Goal: Information Seeking & Learning: Learn about a topic

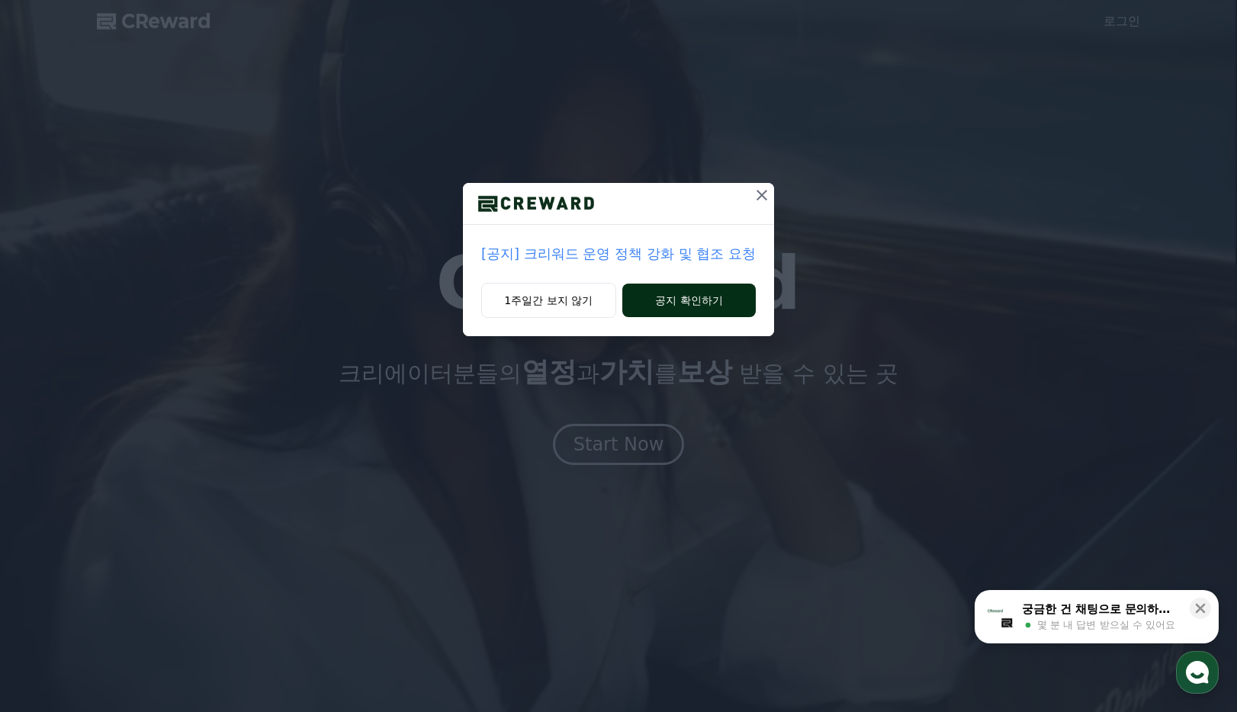
click at [709, 301] on button "공지 확인하기" at bounding box center [688, 301] width 133 height 34
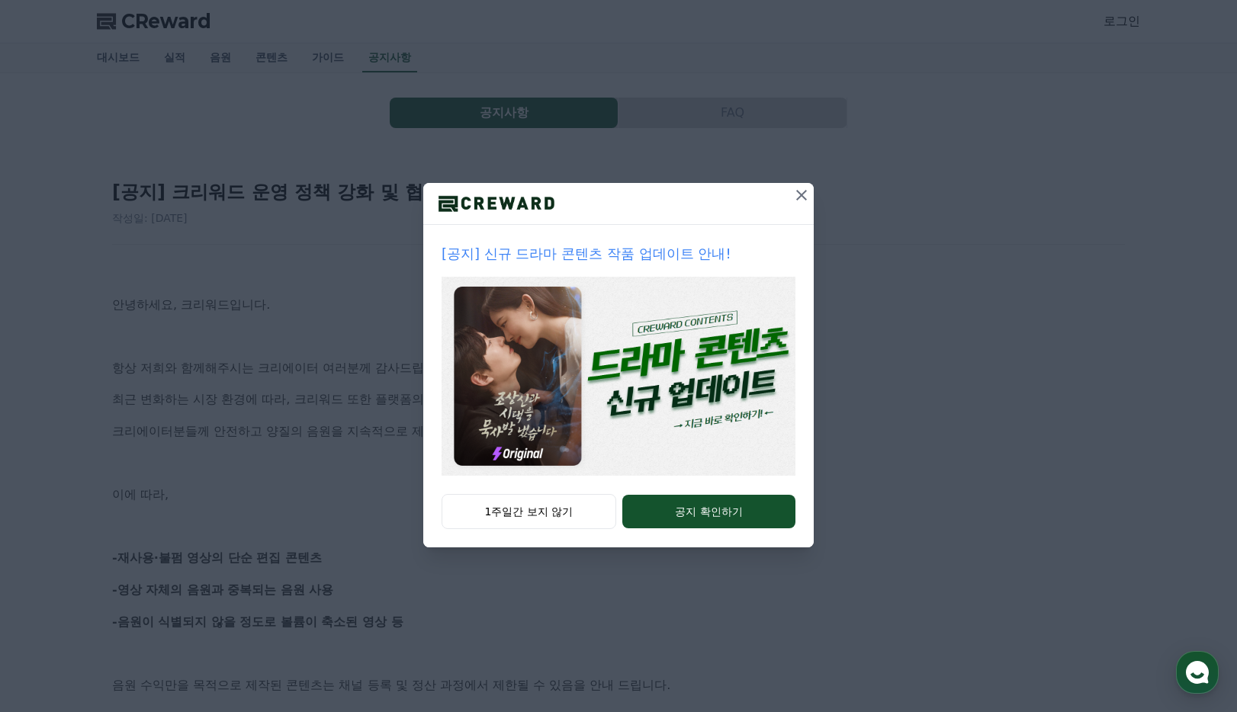
click at [796, 199] on icon at bounding box center [801, 195] width 18 height 18
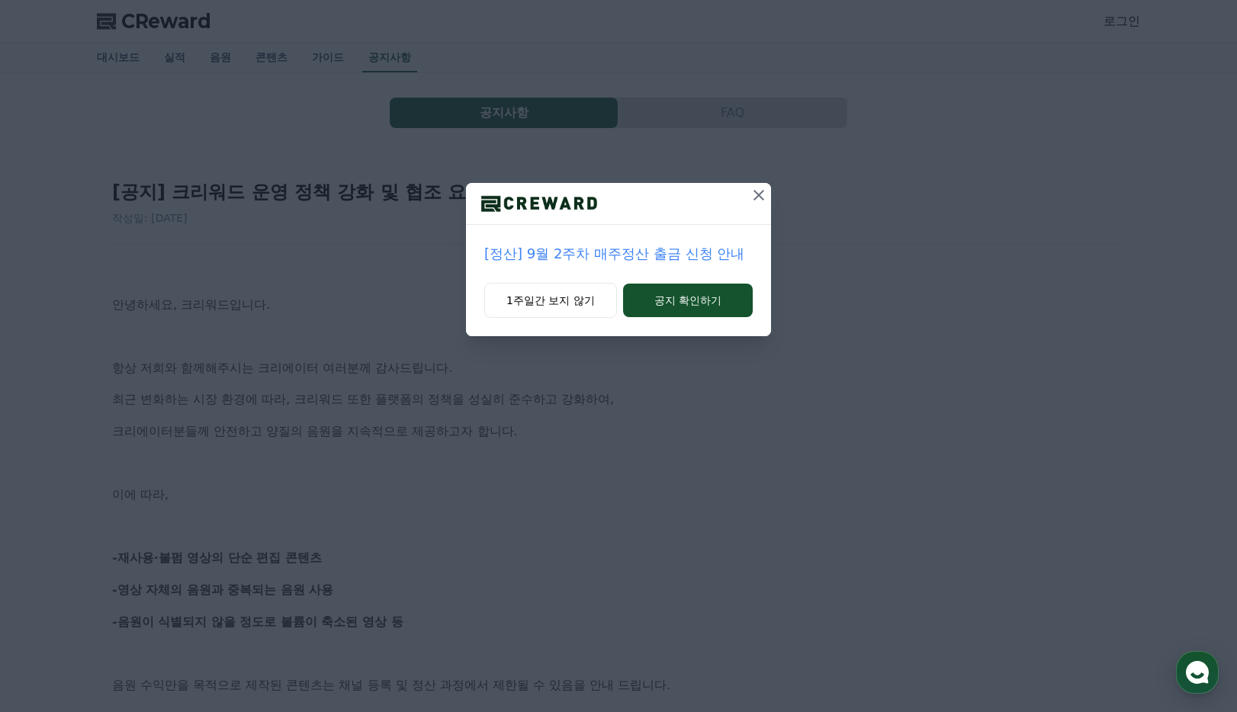
click at [759, 199] on icon at bounding box center [759, 195] width 18 height 18
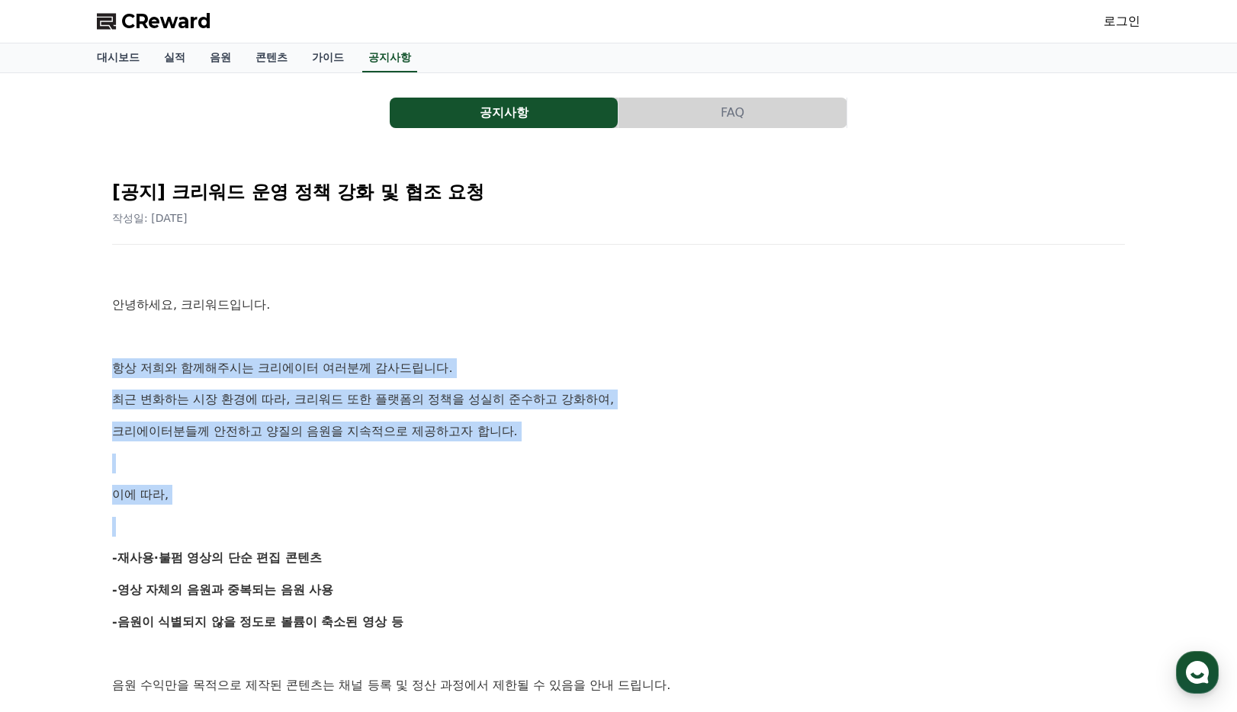
drag, startPoint x: 193, startPoint y: 396, endPoint x: 445, endPoint y: 529, distance: 285.6
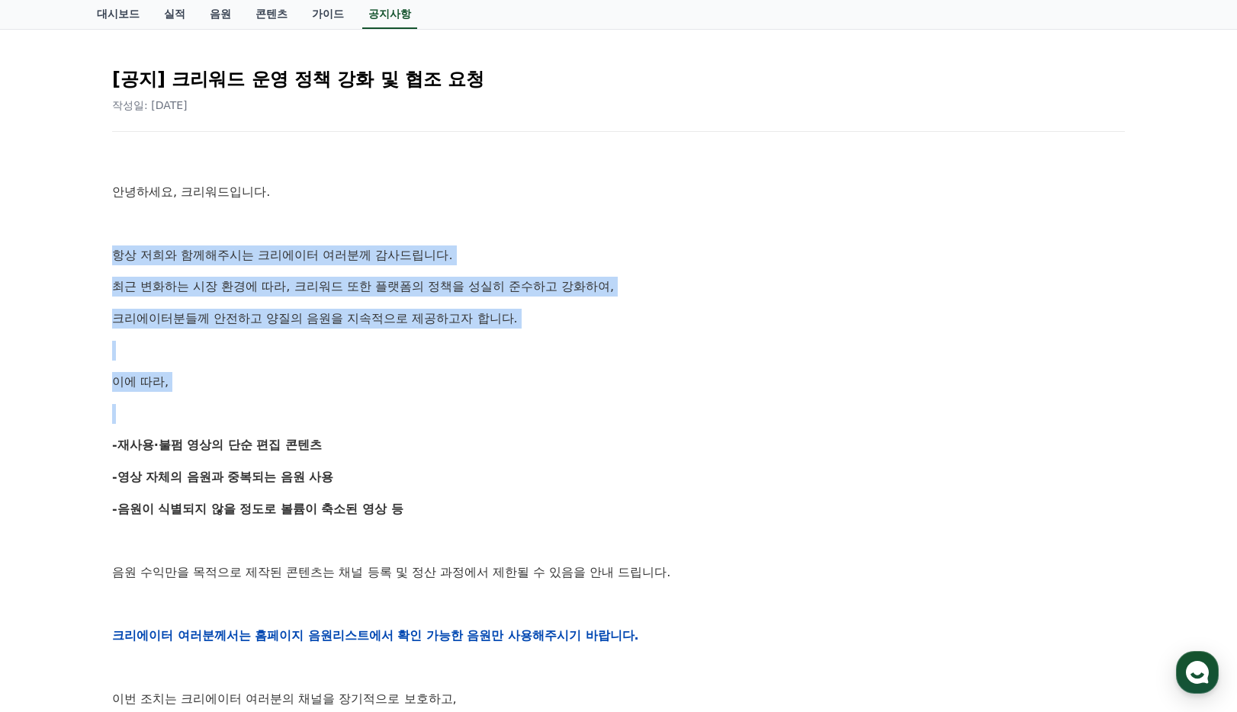
scroll to position [117, 0]
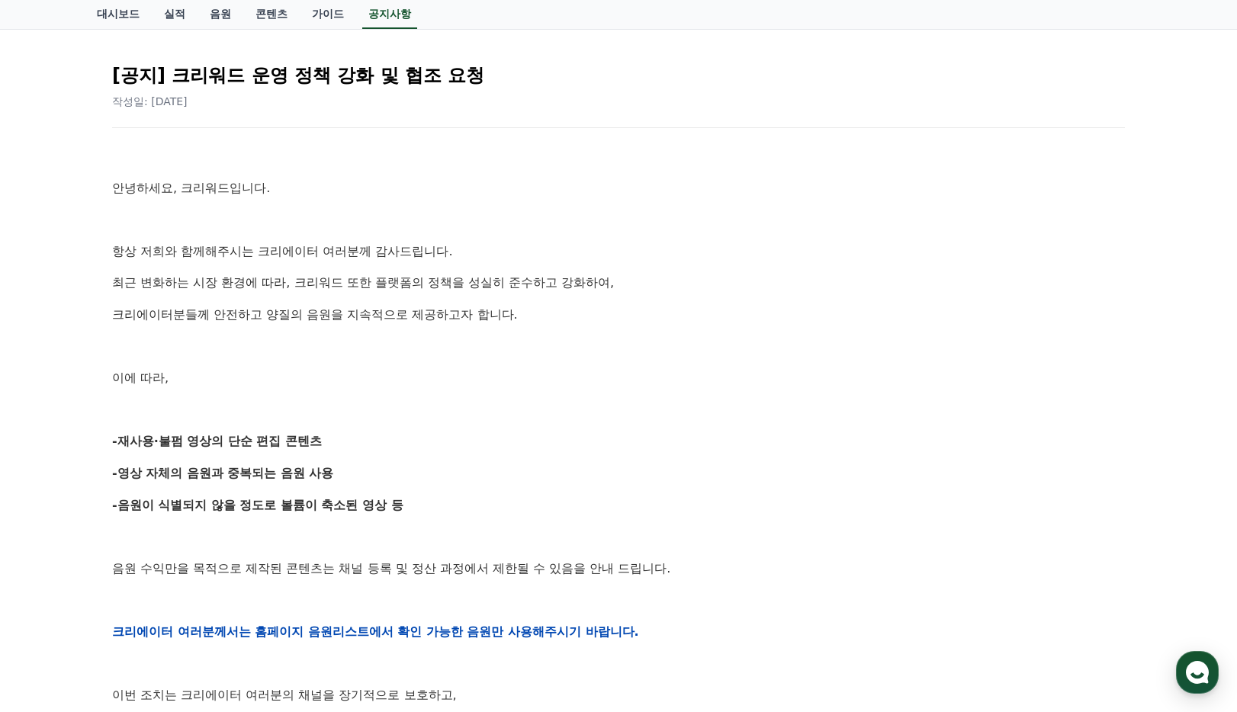
click at [228, 274] on p "최근 변화하는 시장 환경에 따라, 크리워드 또한 플랫폼의 정책을 성실히 준수하고 강화하여," at bounding box center [618, 283] width 1013 height 20
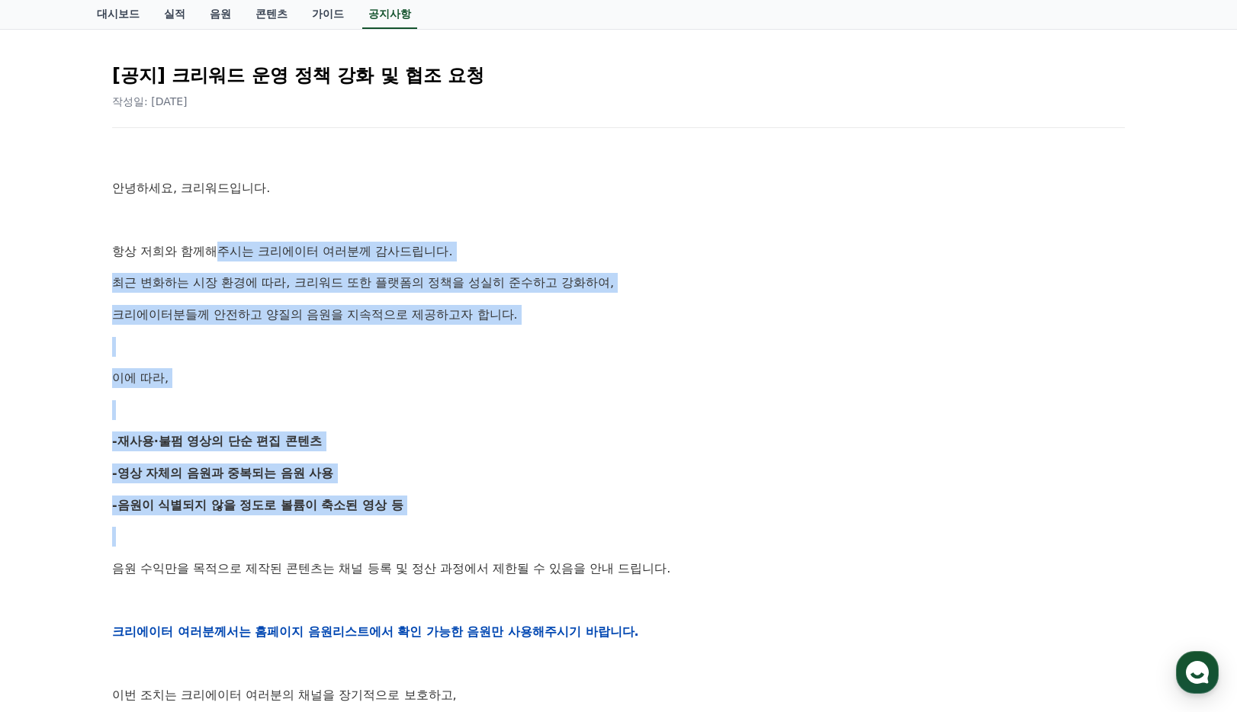
drag, startPoint x: 236, startPoint y: 281, endPoint x: 532, endPoint y: 531, distance: 386.4
click at [531, 530] on div "안녕하세요, 크리워드입니다. 항상 저희와 함께해주시는 크리에이터 여러분께 감사드립니다. 최근 변화하는 시장 환경에 따라, 크리워드 또한 플랫폼…" at bounding box center [618, 631] width 1013 height 971
click at [537, 534] on p at bounding box center [618, 537] width 1013 height 20
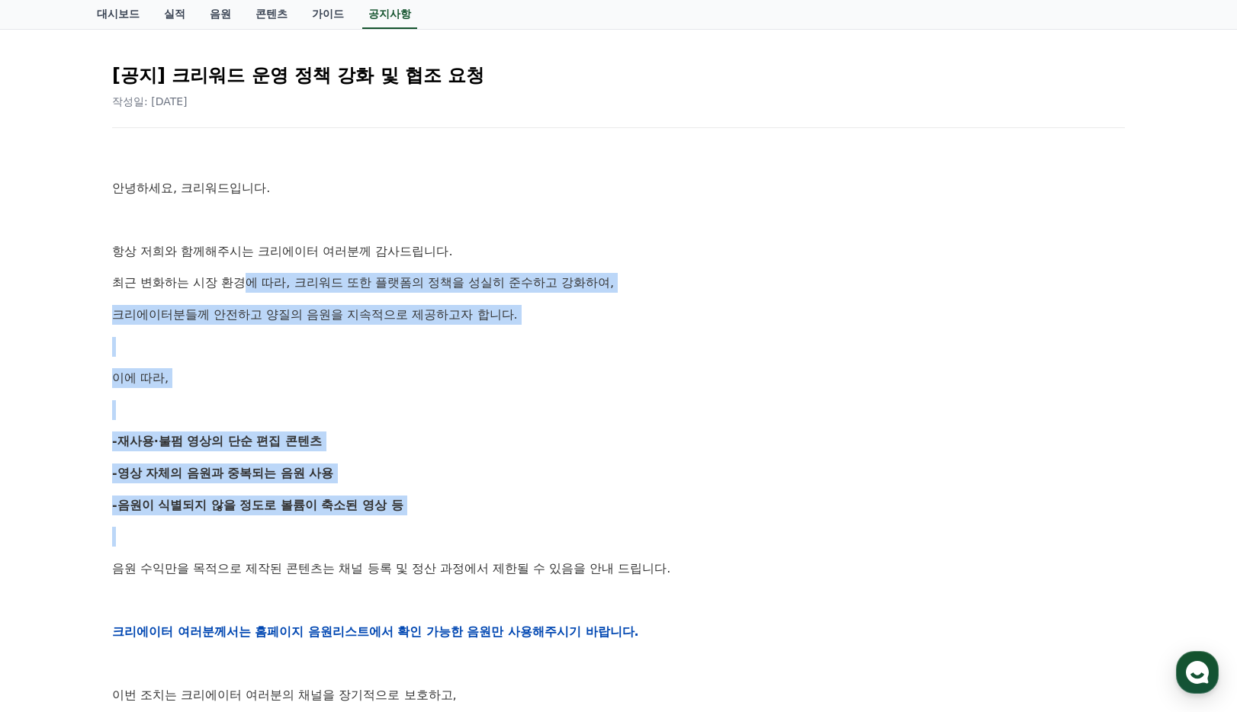
drag, startPoint x: 546, startPoint y: 554, endPoint x: 216, endPoint y: 270, distance: 435.4
click at [217, 272] on div "안녕하세요, 크리워드입니다. 항상 저희와 함께해주시는 크리에이터 여러분께 감사드립니다. 최근 변화하는 시장 환경에 따라, 크리워드 또한 플랫폼…" at bounding box center [618, 631] width 1013 height 971
click at [216, 270] on div "안녕하세요, 크리워드입니다. 항상 저희와 함께해주시는 크리에이터 여러분께 감사드립니다. 최근 변화하는 시장 환경에 따라, 크리워드 또한 플랫폼…" at bounding box center [618, 631] width 1013 height 971
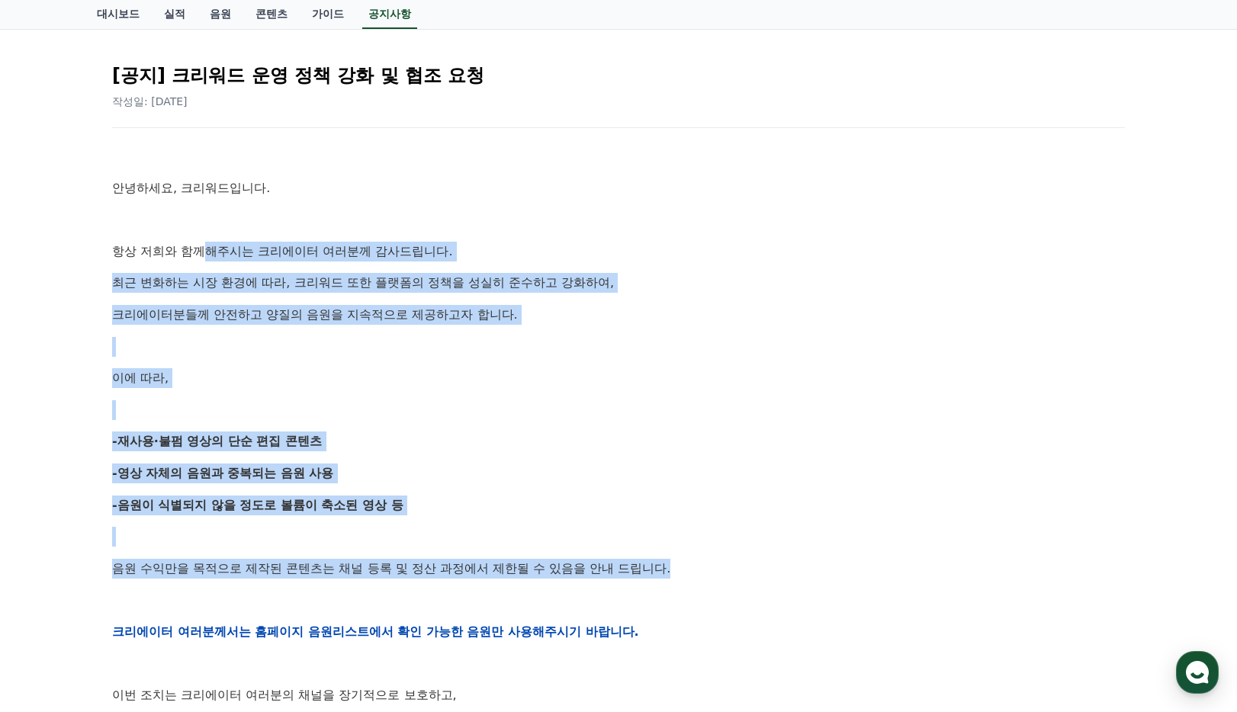
drag, startPoint x: 198, startPoint y: 278, endPoint x: 646, endPoint y: 561, distance: 530.1
click at [645, 560] on div "안녕하세요, 크리워드입니다. 항상 저희와 함께해주시는 크리에이터 여러분께 감사드립니다. 최근 변화하는 시장 환경에 따라, 크리워드 또한 플랫폼…" at bounding box center [618, 631] width 1013 height 971
click at [646, 561] on p "음원 수익만을 목적으로 제작된 콘텐츠는 채널 등록 및 정산 과정에서 제한될 수 있음을 안내 드립니다." at bounding box center [618, 569] width 1013 height 20
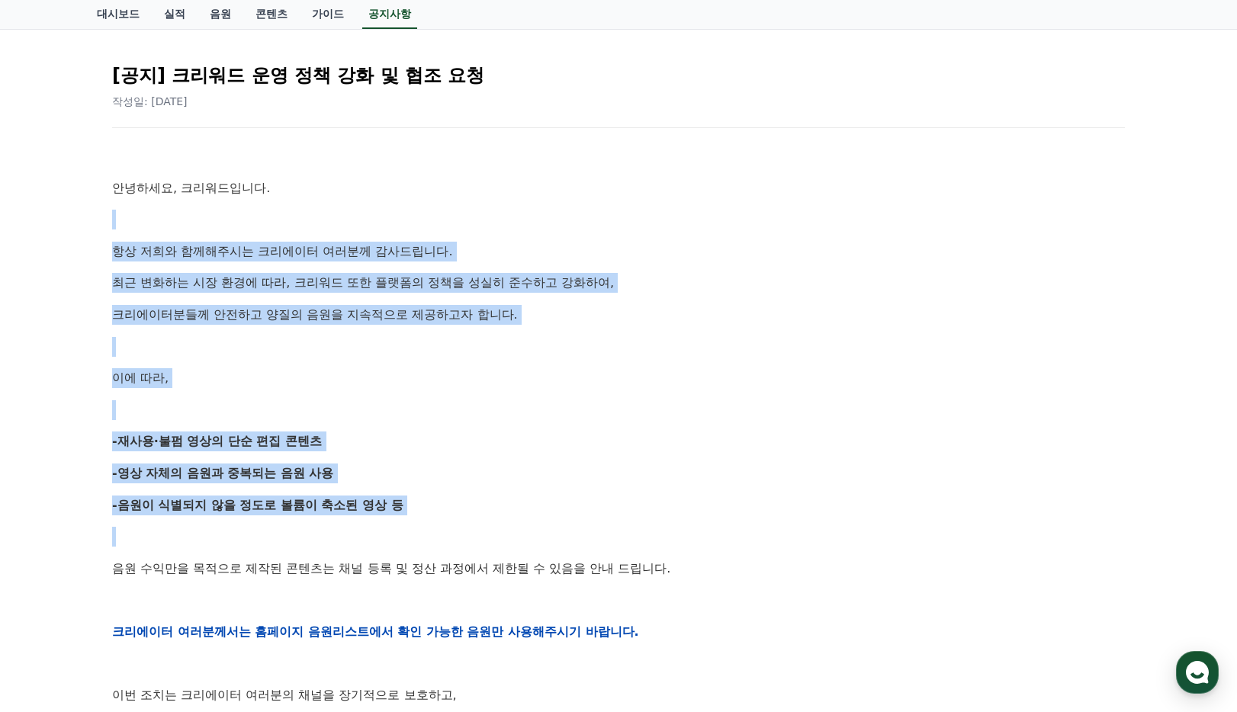
drag, startPoint x: 624, startPoint y: 555, endPoint x: 185, endPoint y: 219, distance: 553.3
click at [184, 220] on div "안녕하세요, 크리워드입니다. 항상 저희와 함께해주시는 크리에이터 여러분께 감사드립니다. 최근 변화하는 시장 환경에 따라, 크리워드 또한 플랫폼…" at bounding box center [618, 631] width 1013 height 971
click at [185, 219] on p at bounding box center [618, 220] width 1013 height 20
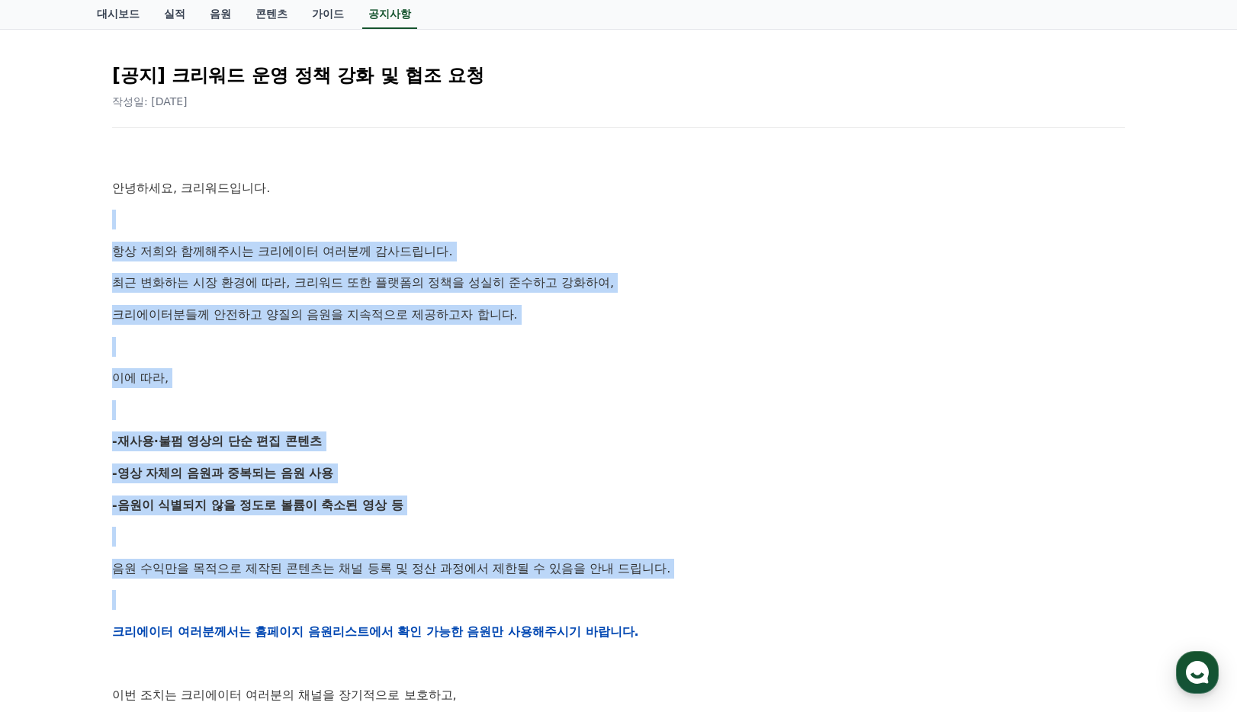
drag, startPoint x: 181, startPoint y: 221, endPoint x: 668, endPoint y: 582, distance: 606.4
click at [668, 582] on div "안녕하세요, 크리워드입니다. 항상 저희와 함께해주시는 크리에이터 여러분께 감사드립니다. 최근 변화하는 시장 환경에 따라, 크리워드 또한 플랫폼…" at bounding box center [618, 631] width 1013 height 971
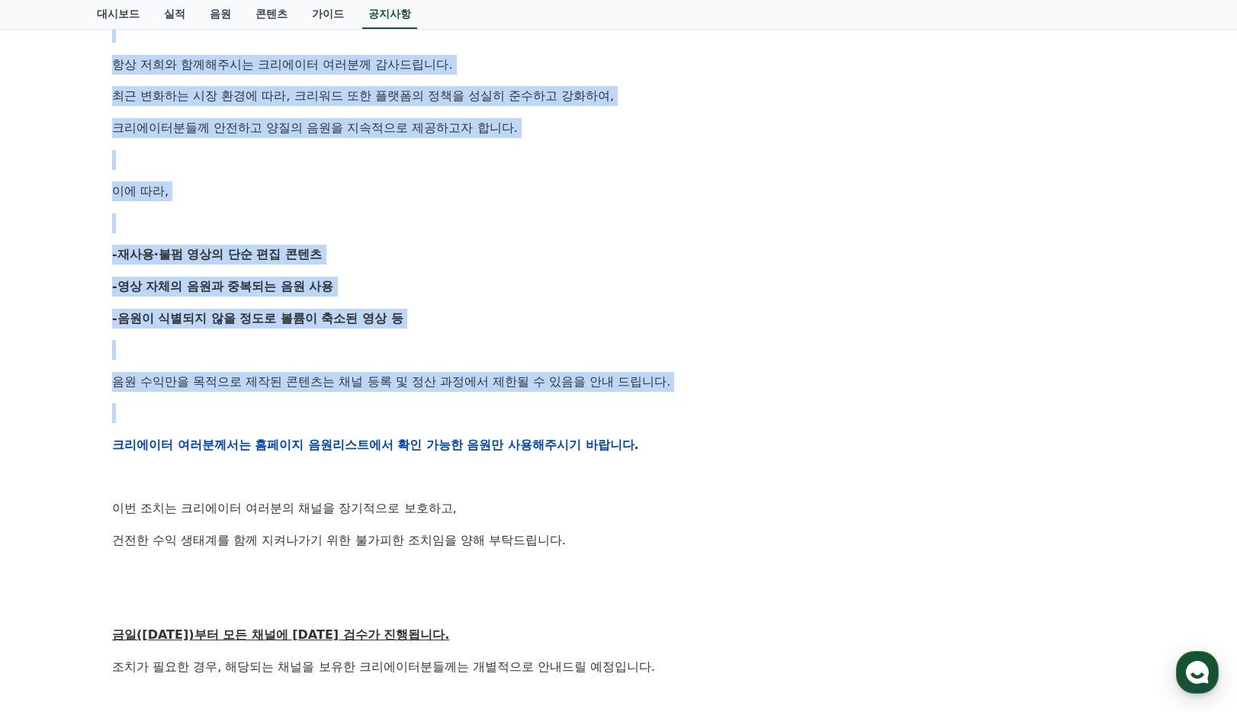
scroll to position [360, 0]
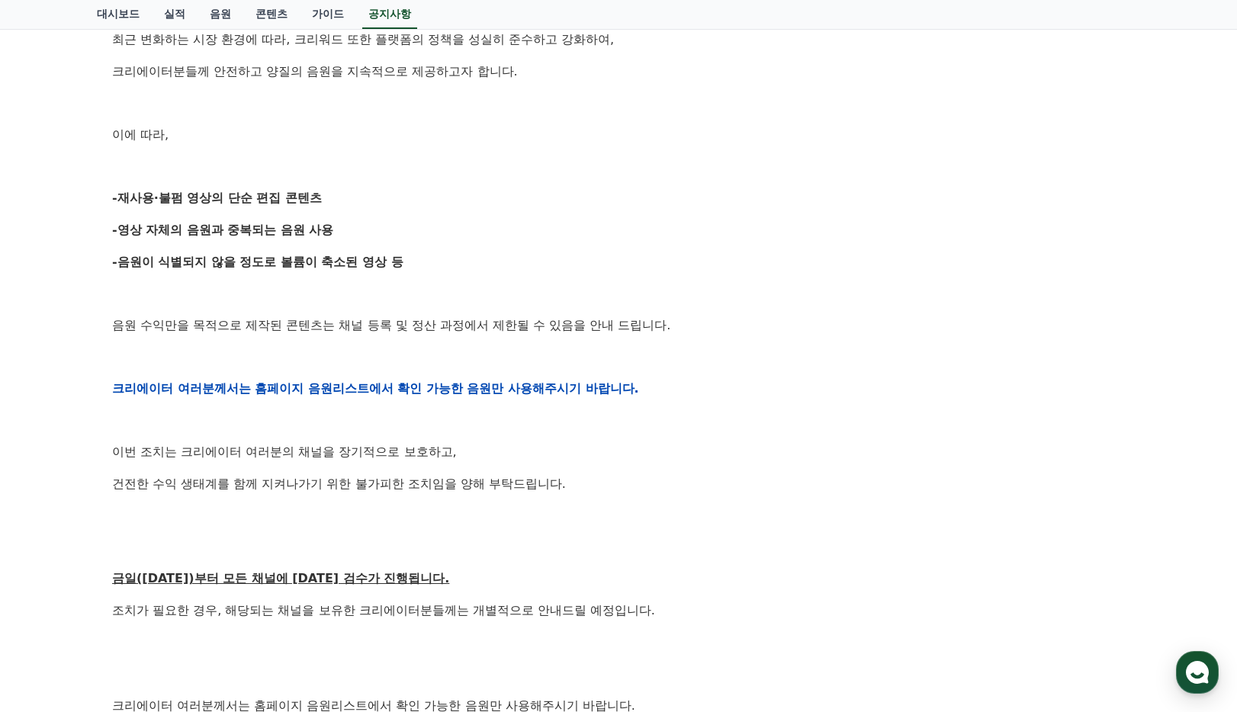
click at [473, 532] on div "안녕하세요, 크리워드입니다. 항상 저희와 함께해주시는 크리에이터 여러분께 감사드립니다. 최근 변화하는 시장 환경에 따라, 크리워드 또한 플랫폼…" at bounding box center [618, 388] width 1013 height 971
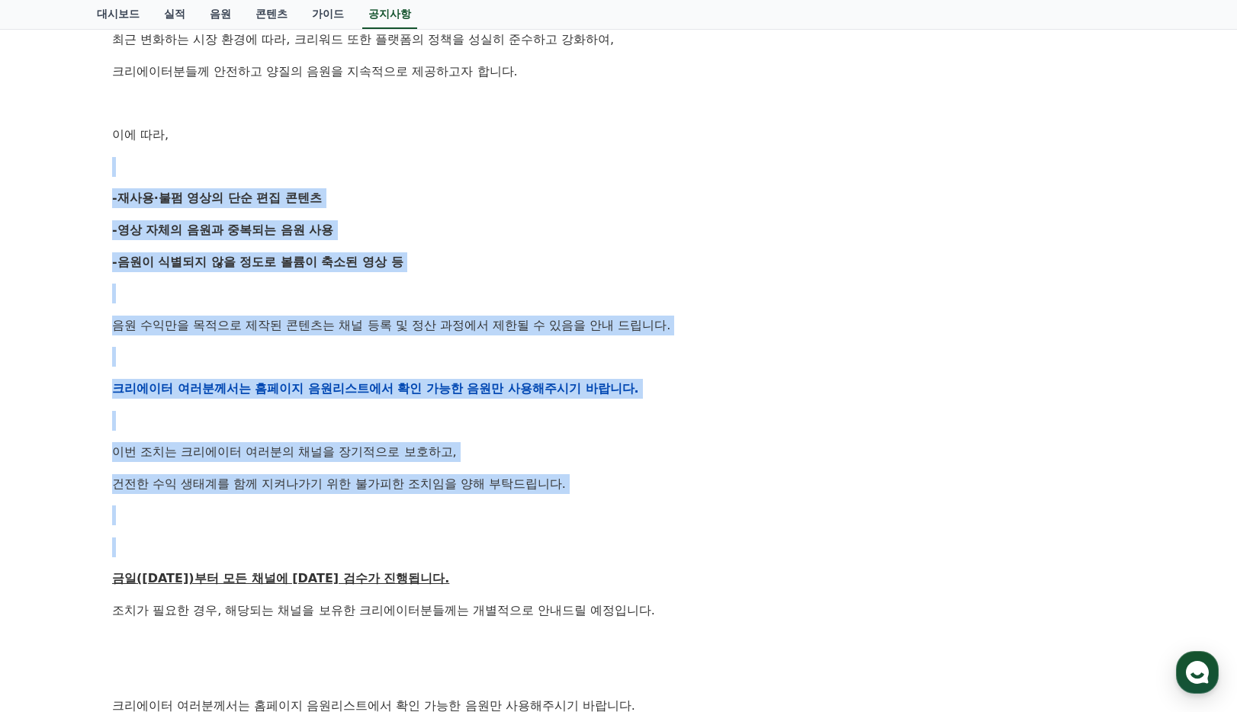
drag, startPoint x: 419, startPoint y: 439, endPoint x: 249, endPoint y: 160, distance: 326.6
click at [249, 160] on div "안녕하세요, 크리워드입니다. 항상 저희와 함께해주시는 크리에이터 여러분께 감사드립니다. 최근 변화하는 시장 환경에 따라, 크리워드 또한 플랫폼…" at bounding box center [618, 388] width 1013 height 971
click at [249, 160] on p at bounding box center [618, 167] width 1013 height 20
drag, startPoint x: 223, startPoint y: 180, endPoint x: 595, endPoint y: 534, distance: 513.0
click at [595, 534] on div "안녕하세요, 크리워드입니다. 항상 저희와 함께해주시는 크리에이터 여러분께 감사드립니다. 최근 변화하는 시장 환경에 따라, 크리워드 또한 플랫폼…" at bounding box center [618, 388] width 1013 height 971
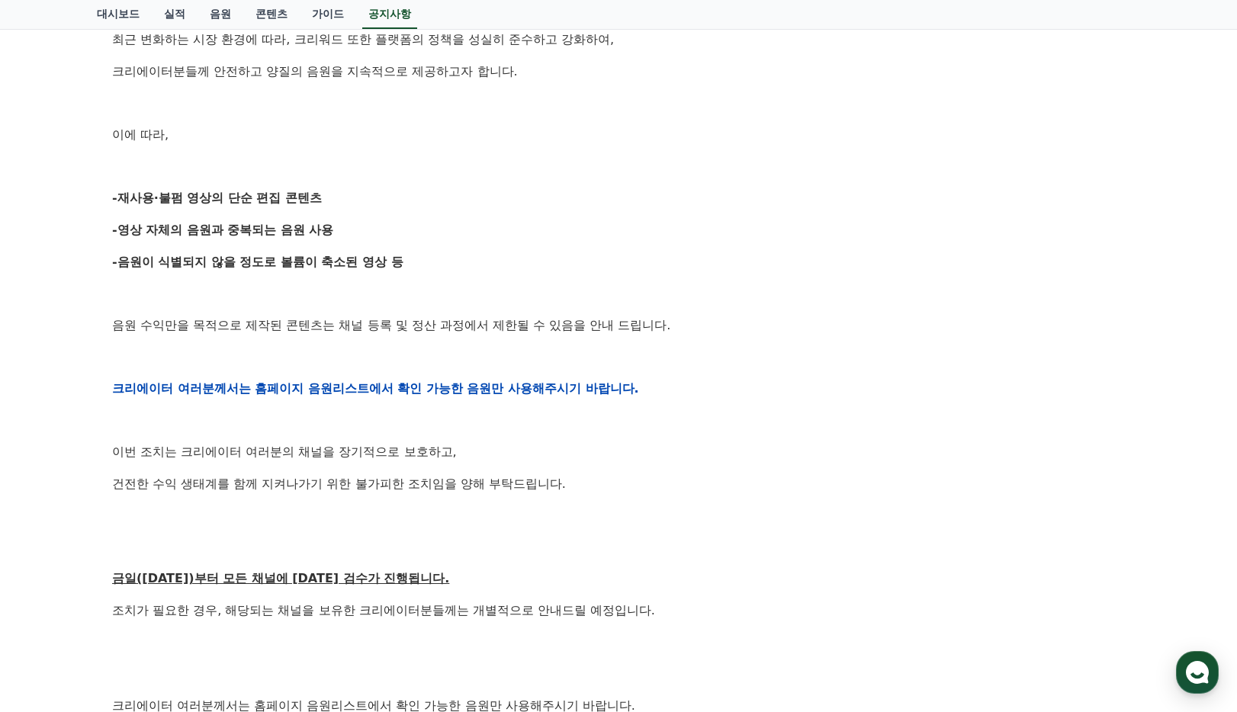
click at [637, 587] on p "금일([DATE])부터 모든 채널에 [DATE] 검수가 진행됩니다." at bounding box center [618, 579] width 1013 height 20
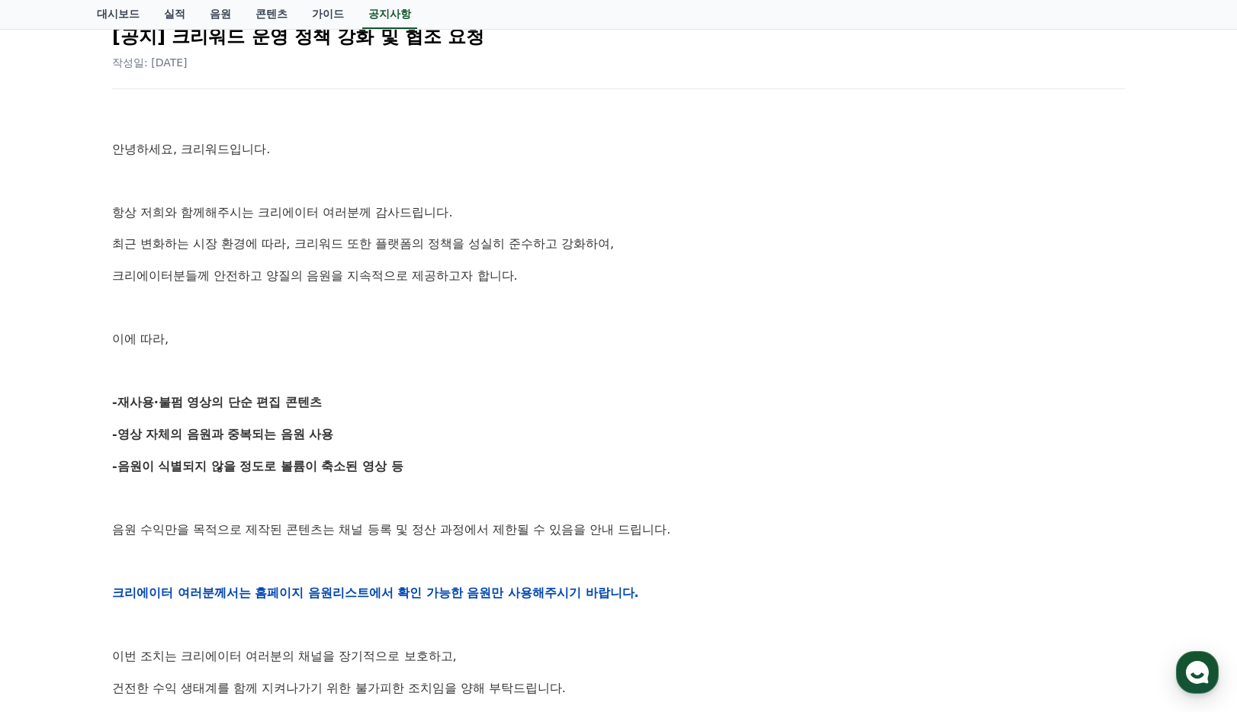
scroll to position [0, 0]
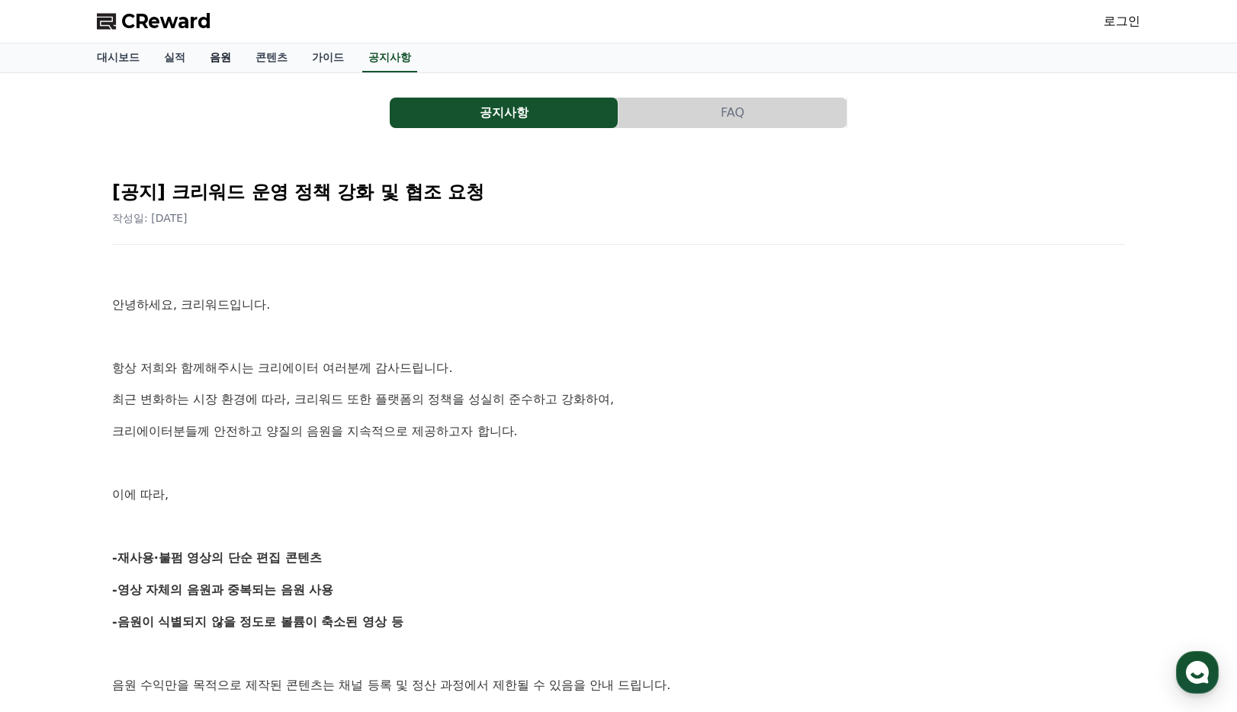
click at [230, 58] on link "음원" at bounding box center [221, 57] width 46 height 29
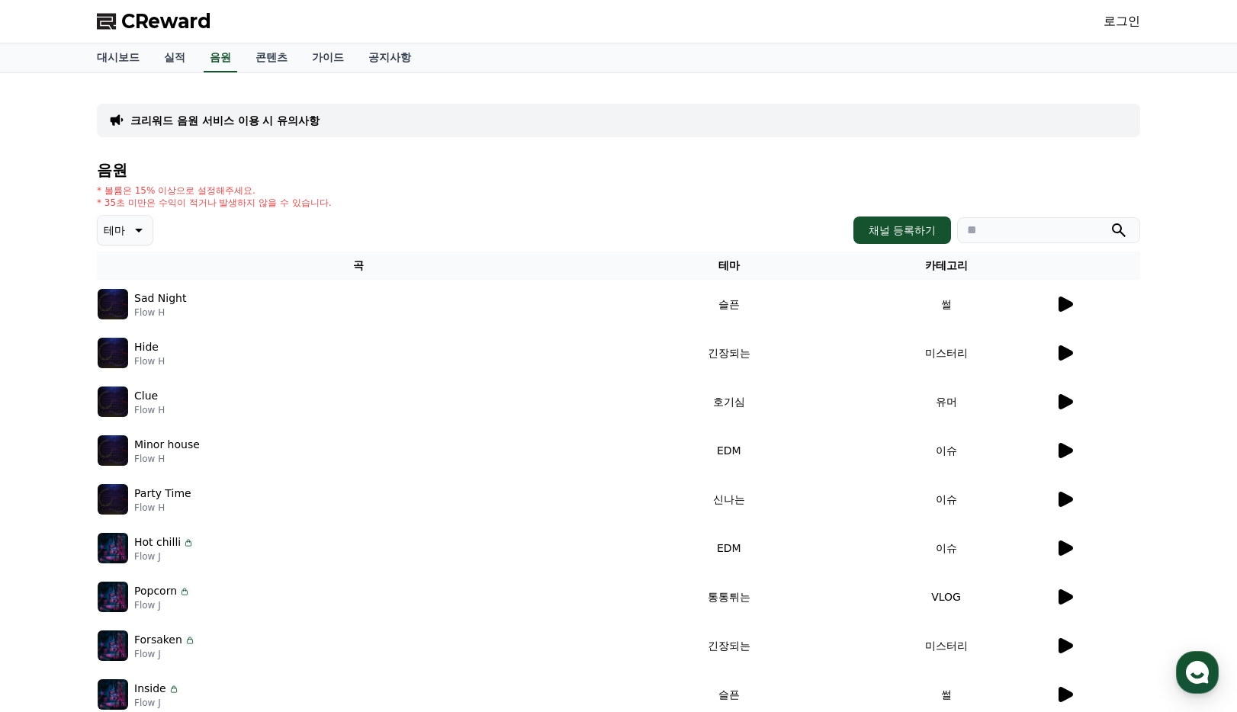
click at [1046, 307] on td "썰" at bounding box center [945, 304] width 217 height 49
click at [1059, 304] on icon at bounding box center [1066, 304] width 14 height 15
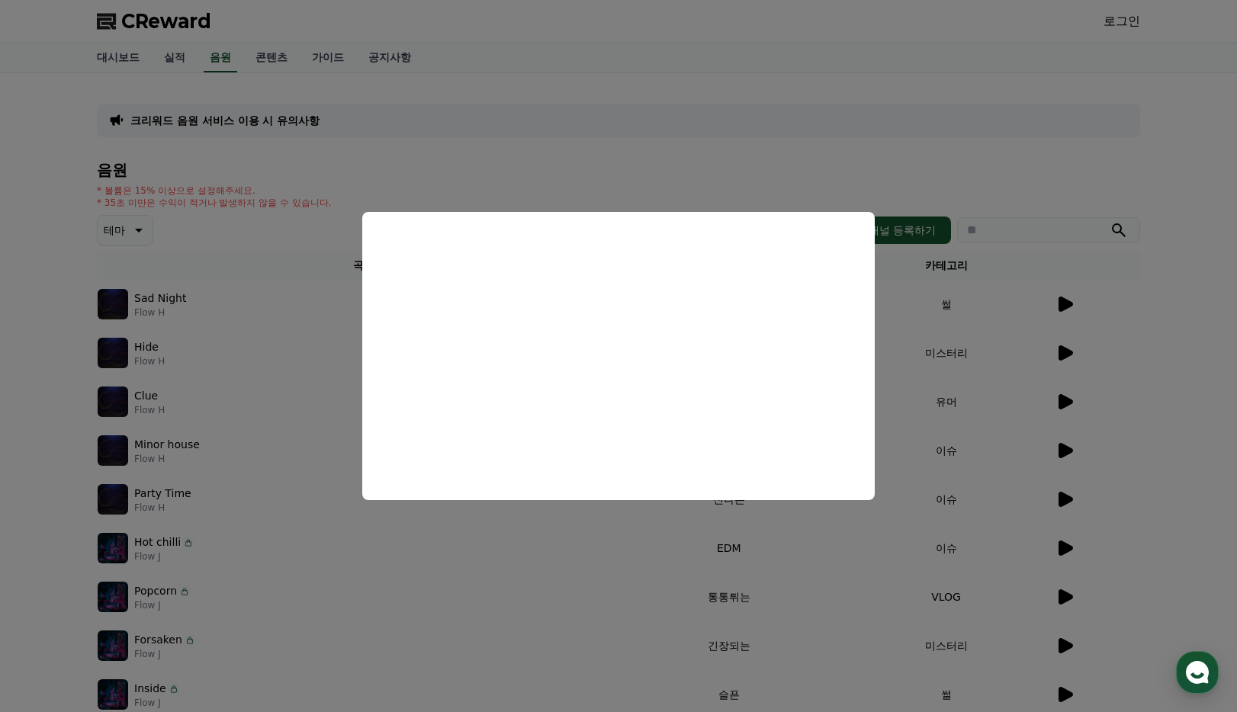
click at [1111, 270] on button "close modal" at bounding box center [618, 356] width 1237 height 712
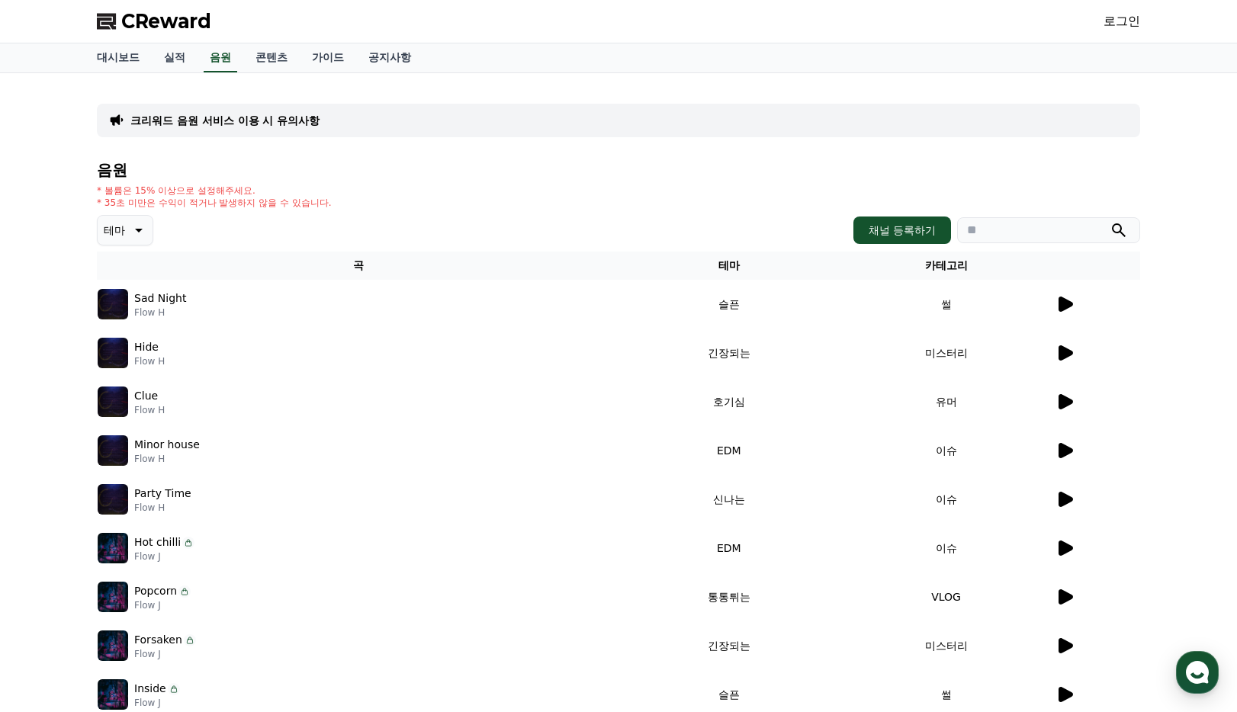
click at [1063, 405] on icon at bounding box center [1066, 401] width 14 height 15
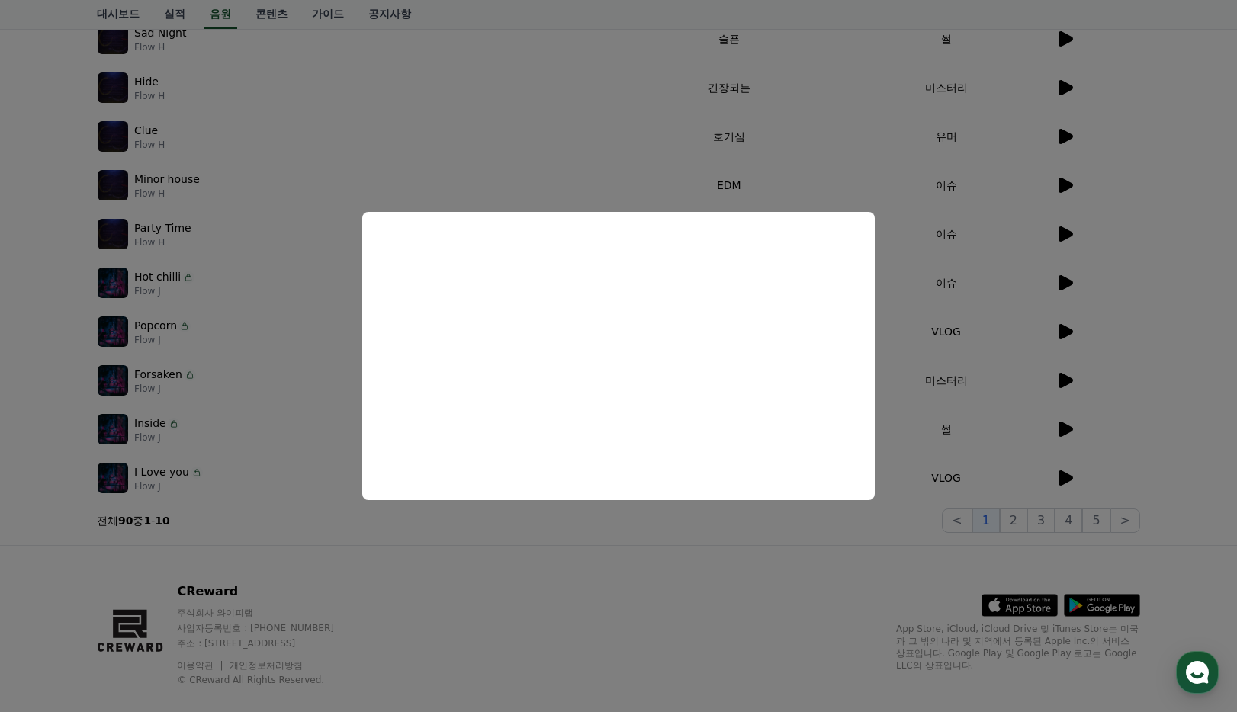
scroll to position [288, 0]
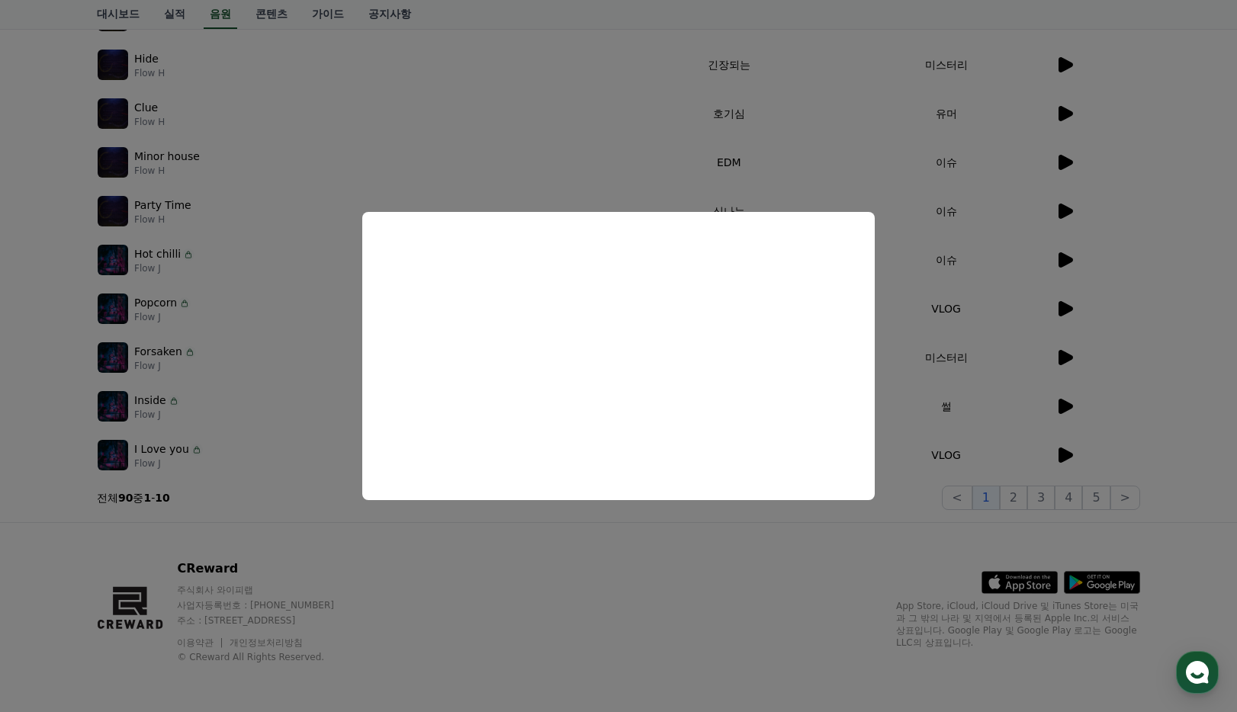
click at [961, 400] on button "close modal" at bounding box center [618, 356] width 1237 height 712
